Goal: Transaction & Acquisition: Purchase product/service

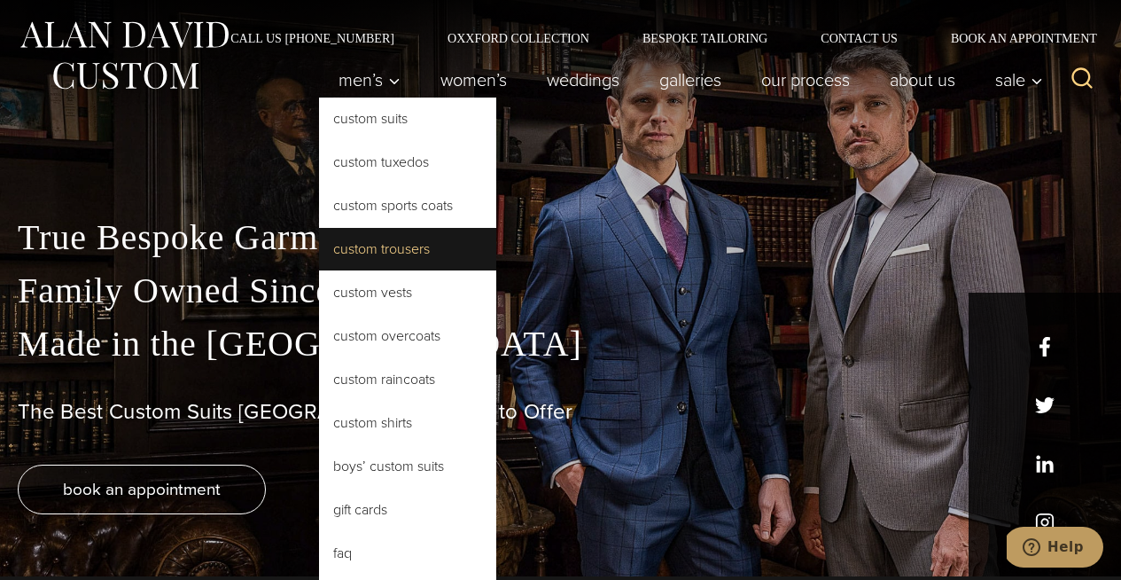
click at [385, 254] on link "Custom Trousers" at bounding box center [407, 249] width 177 height 43
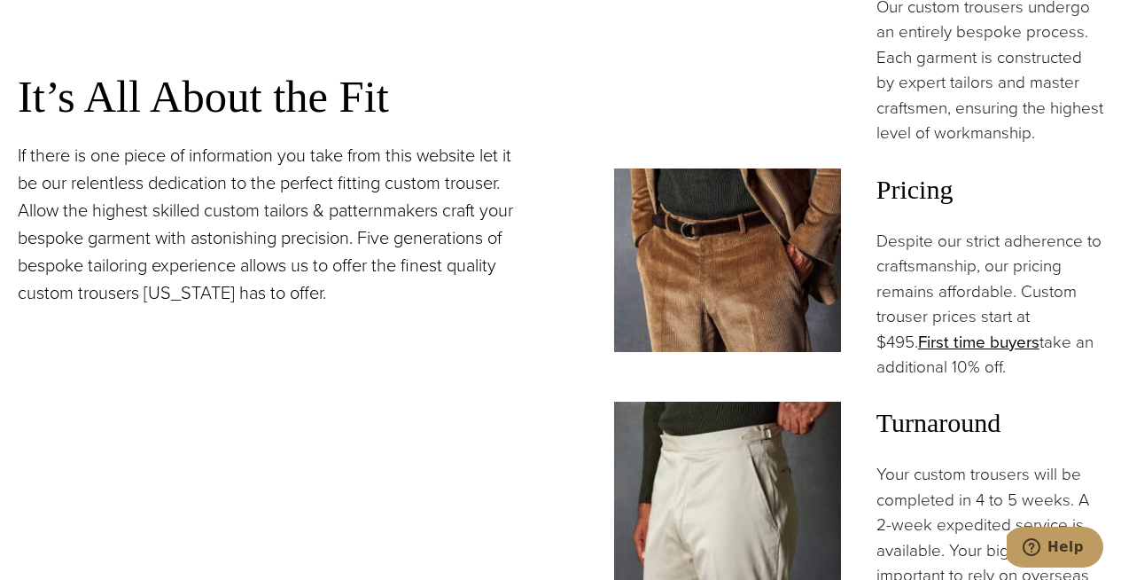
scroll to position [1341, 0]
